Goal: Task Accomplishment & Management: Complete application form

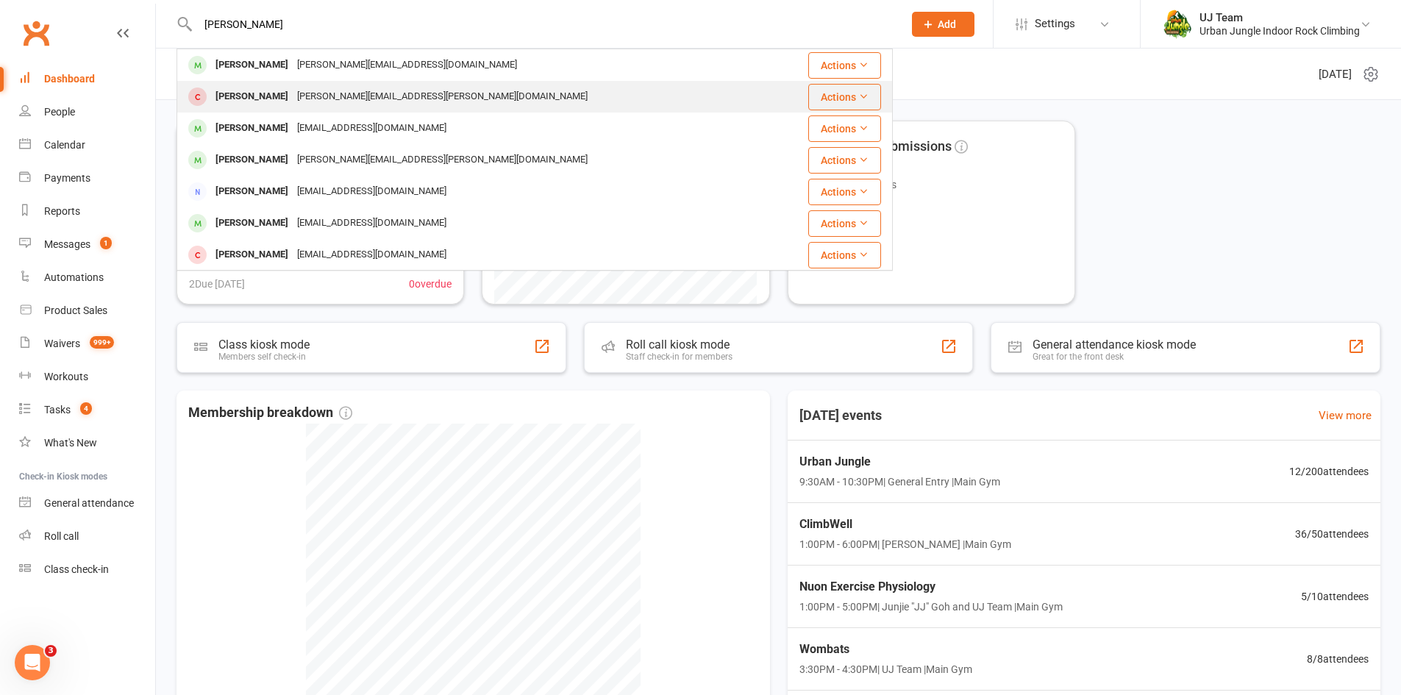
type input "[PERSON_NAME]"
click at [293, 95] on div "[PERSON_NAME][EMAIL_ADDRESS][PERSON_NAME][DOMAIN_NAME]" at bounding box center [442, 96] width 299 height 21
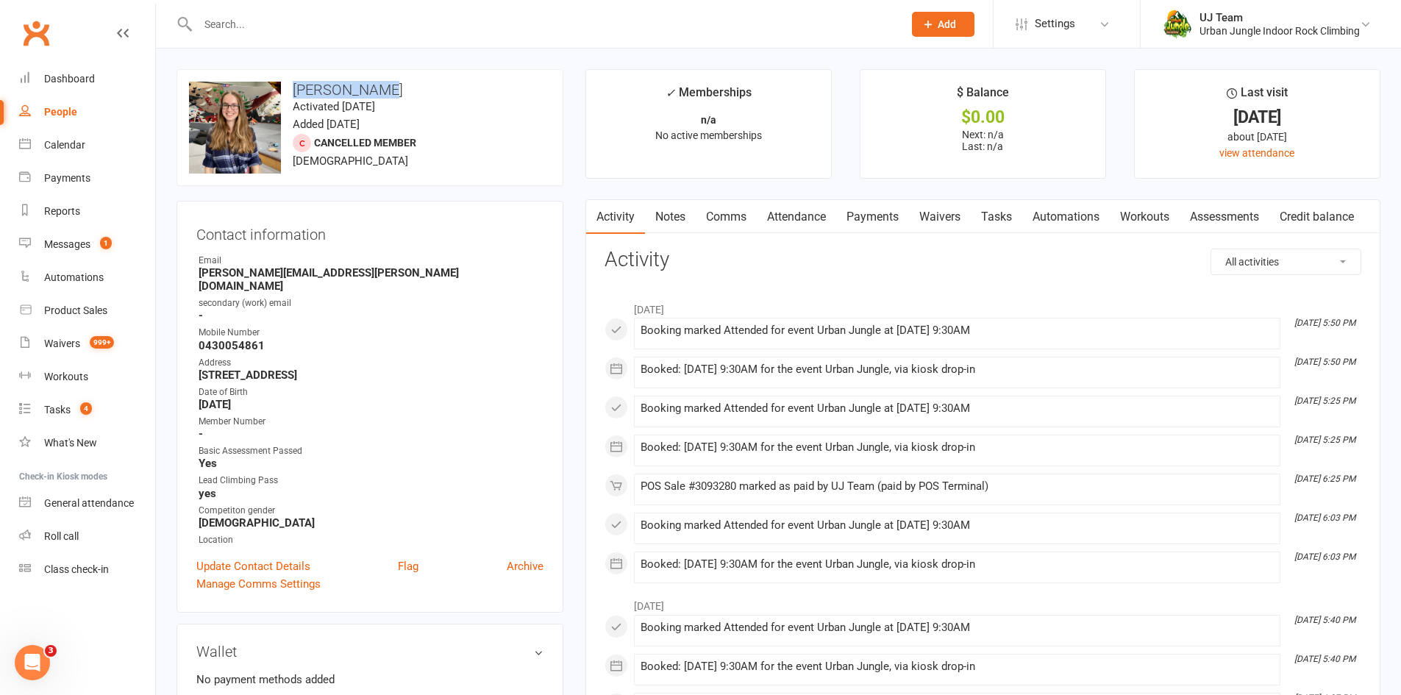
drag, startPoint x: 294, startPoint y: 90, endPoint x: 417, endPoint y: 81, distance: 124.0
click at [417, 81] on div "upload photo change photo [PERSON_NAME] Activated [DATE] Added [DATE] Cancelled…" at bounding box center [370, 127] width 387 height 117
copy h3 "[PERSON_NAME]"
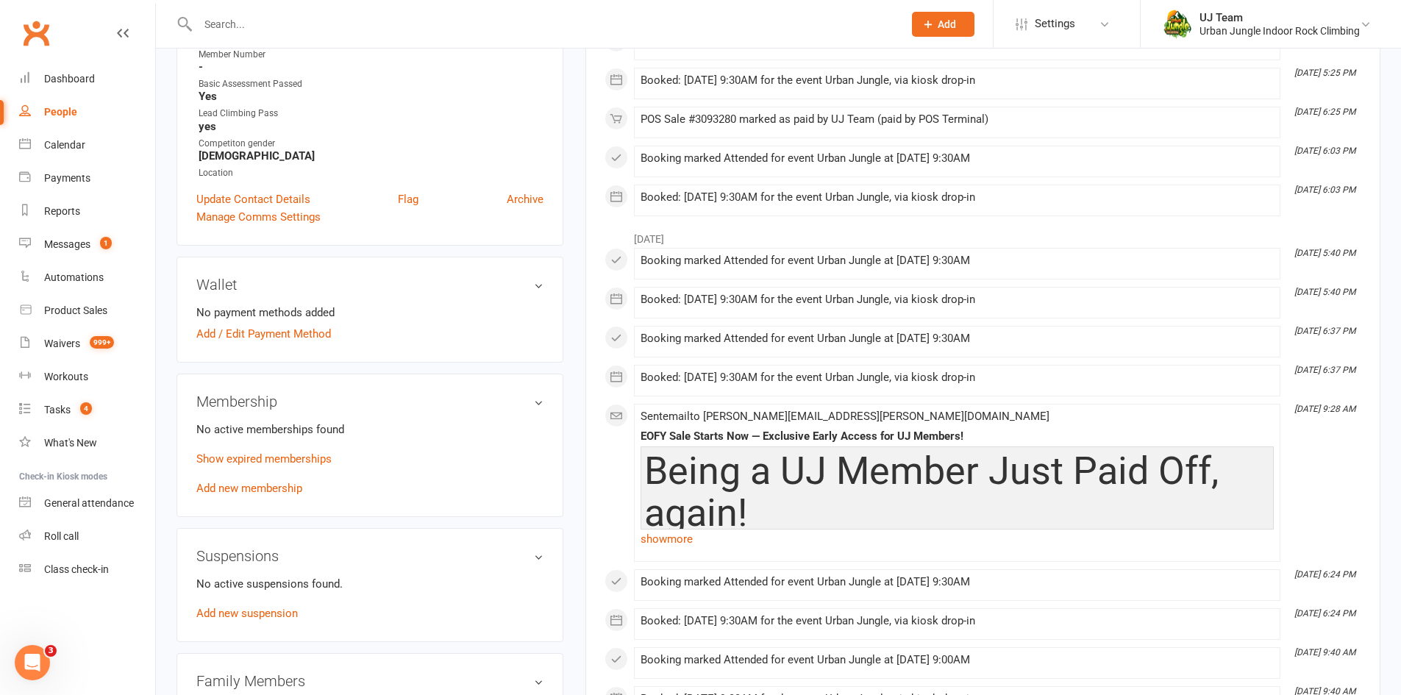
scroll to position [368, 0]
click at [243, 481] on link "Add new membership" at bounding box center [249, 487] width 106 height 13
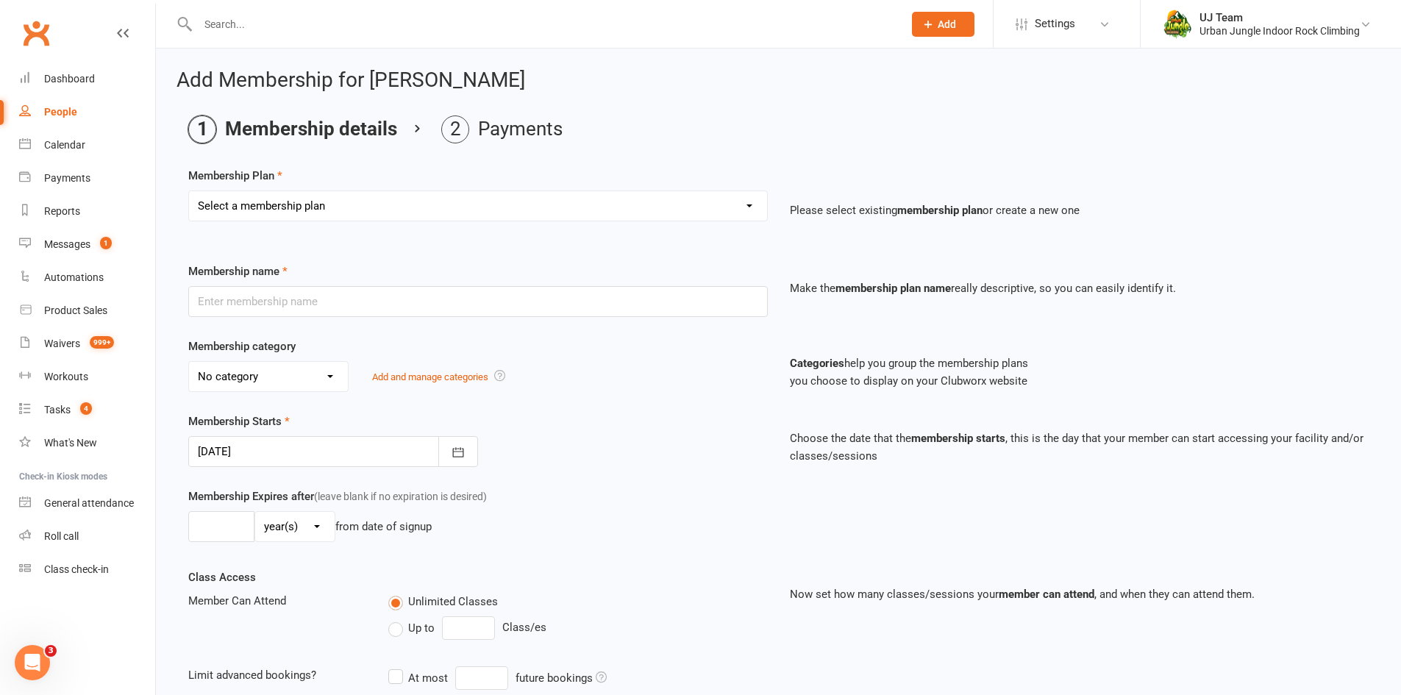
click at [335, 209] on select "Select a membership plan Create new Membership Plan 10 visit Pass 10 visit Pass…" at bounding box center [478, 205] width 578 height 29
select select "3"
click at [189, 191] on select "Select a membership plan Create new Membership Plan 10 visit Pass 10 visit Pass…" at bounding box center [478, 205] width 578 height 29
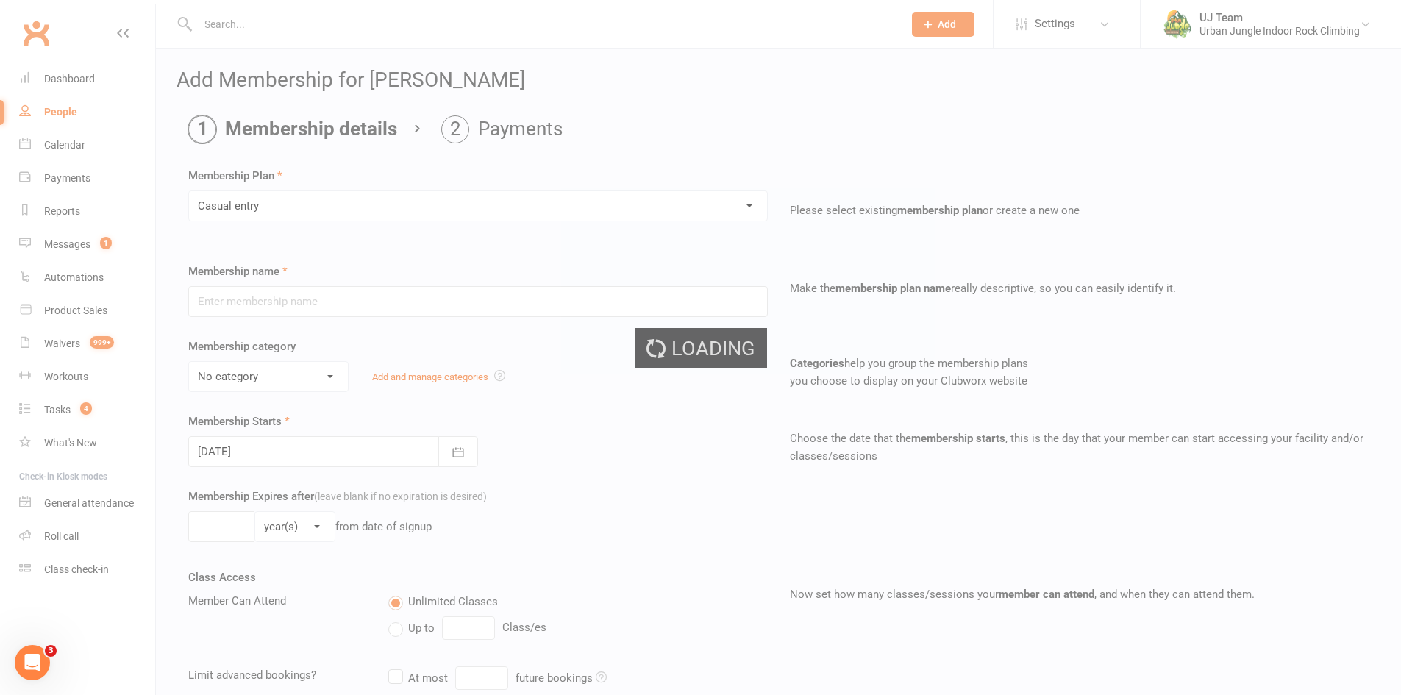
type input "Casual entry"
select select "3"
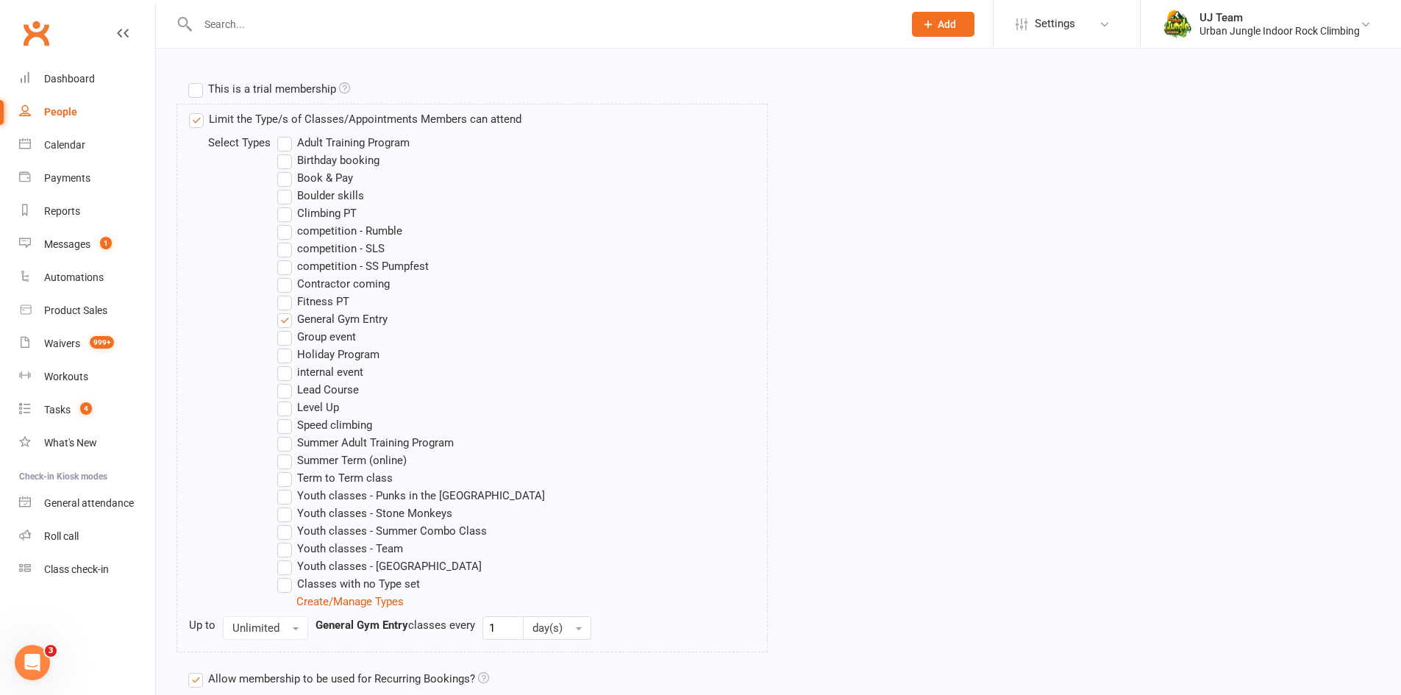
scroll to position [828, 0]
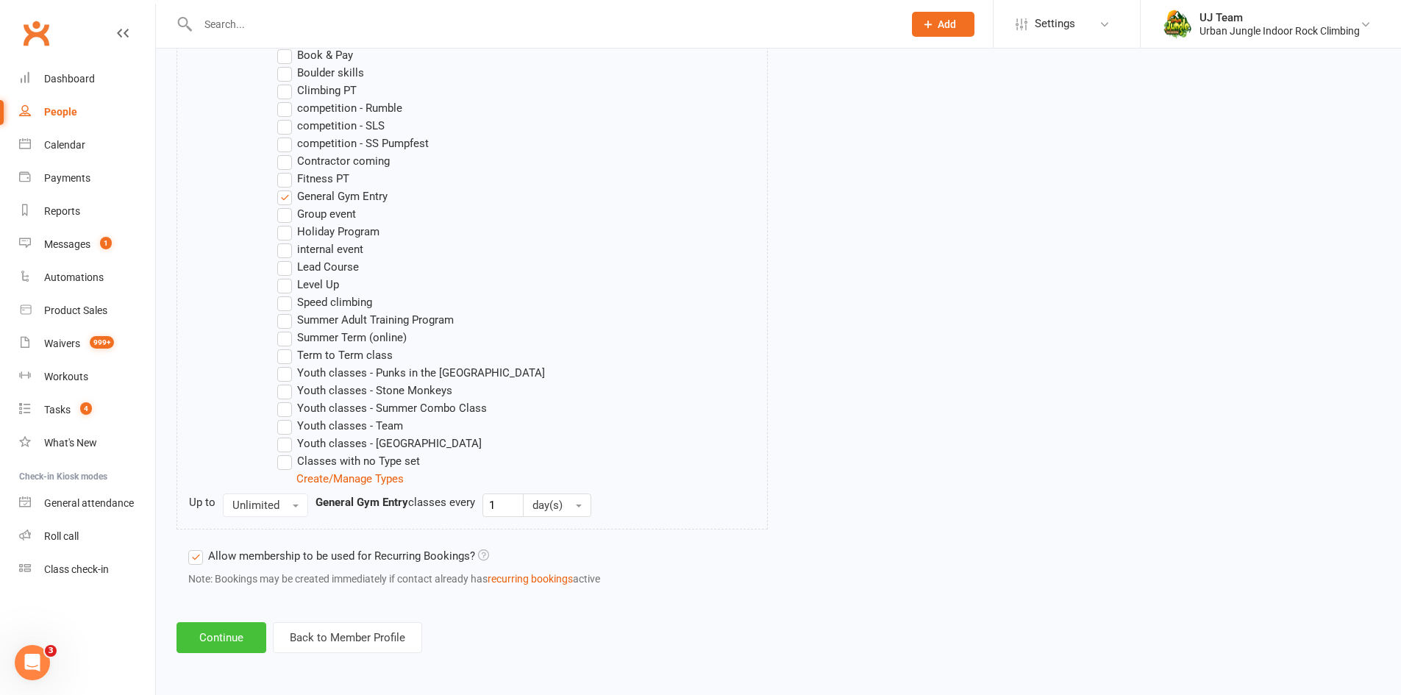
click at [217, 629] on button "Continue" at bounding box center [222, 637] width 90 height 31
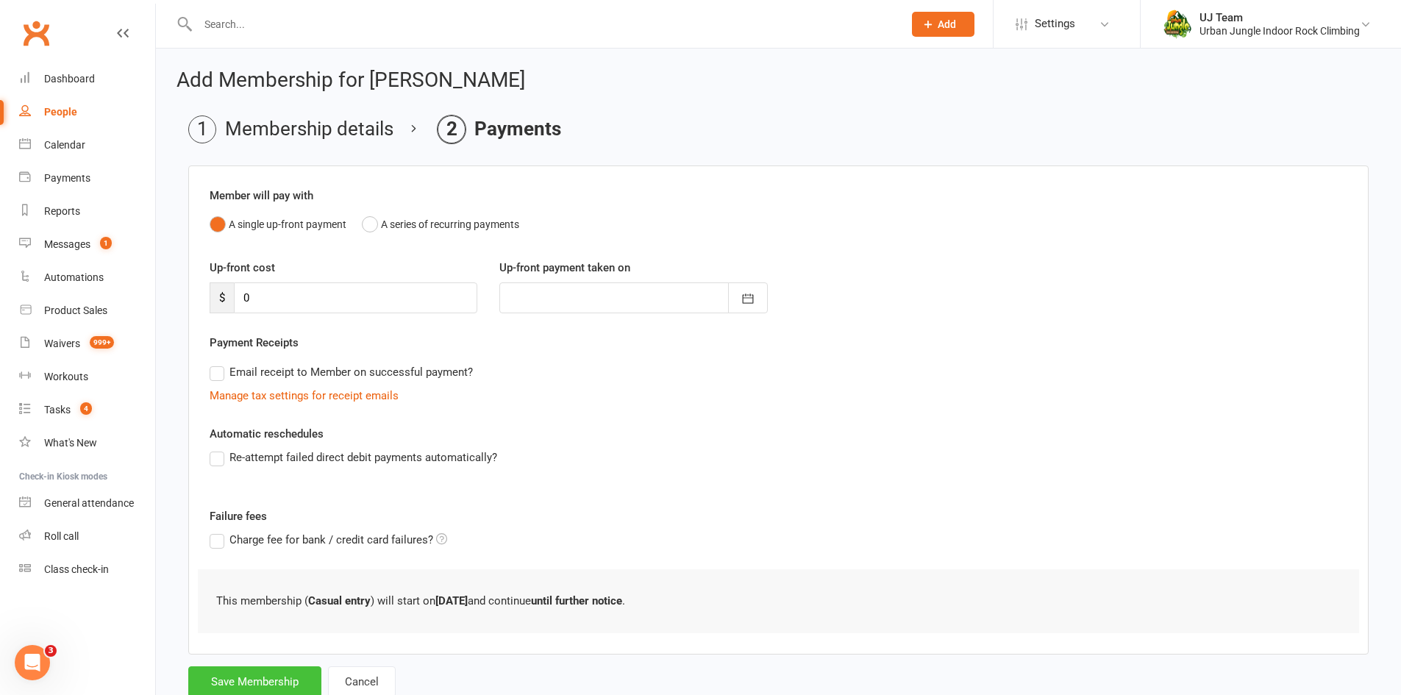
drag, startPoint x: 267, startPoint y: 679, endPoint x: 476, endPoint y: 468, distance: 297.0
click at [268, 678] on button "Save Membership" at bounding box center [254, 681] width 133 height 31
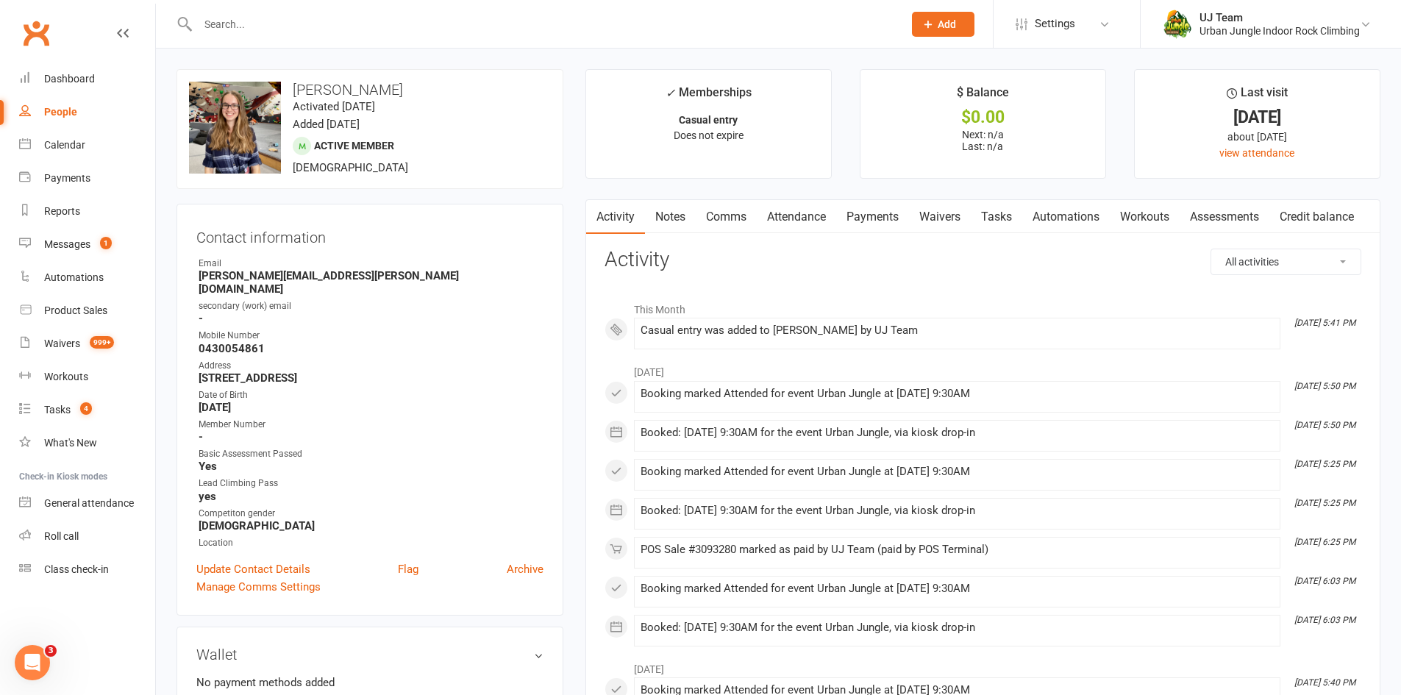
click at [282, 18] on input "text" at bounding box center [543, 24] width 700 height 21
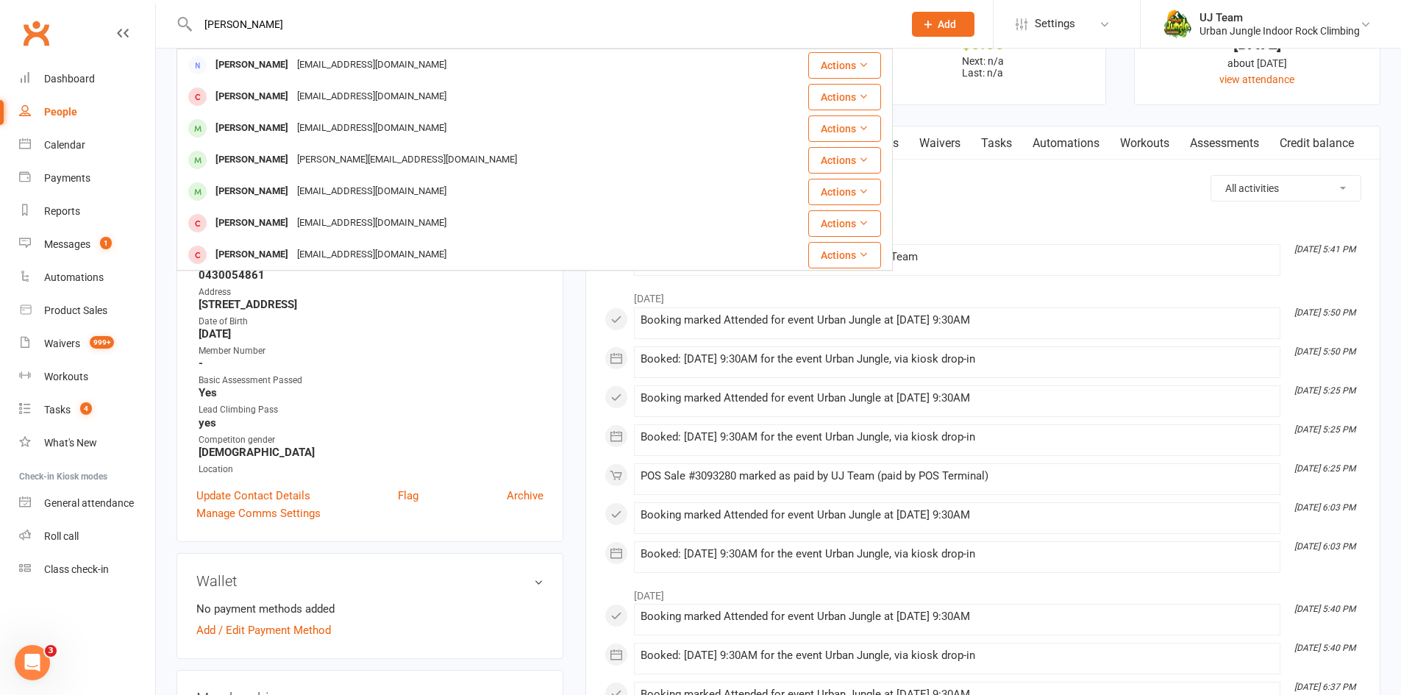
click at [422, 22] on input "[PERSON_NAME]" at bounding box center [543, 24] width 700 height 21
click at [269, 16] on input "[PERSON_NAME]" at bounding box center [543, 24] width 700 height 21
type input "[PERSON_NAME]"
